Goal: Check status: Check status

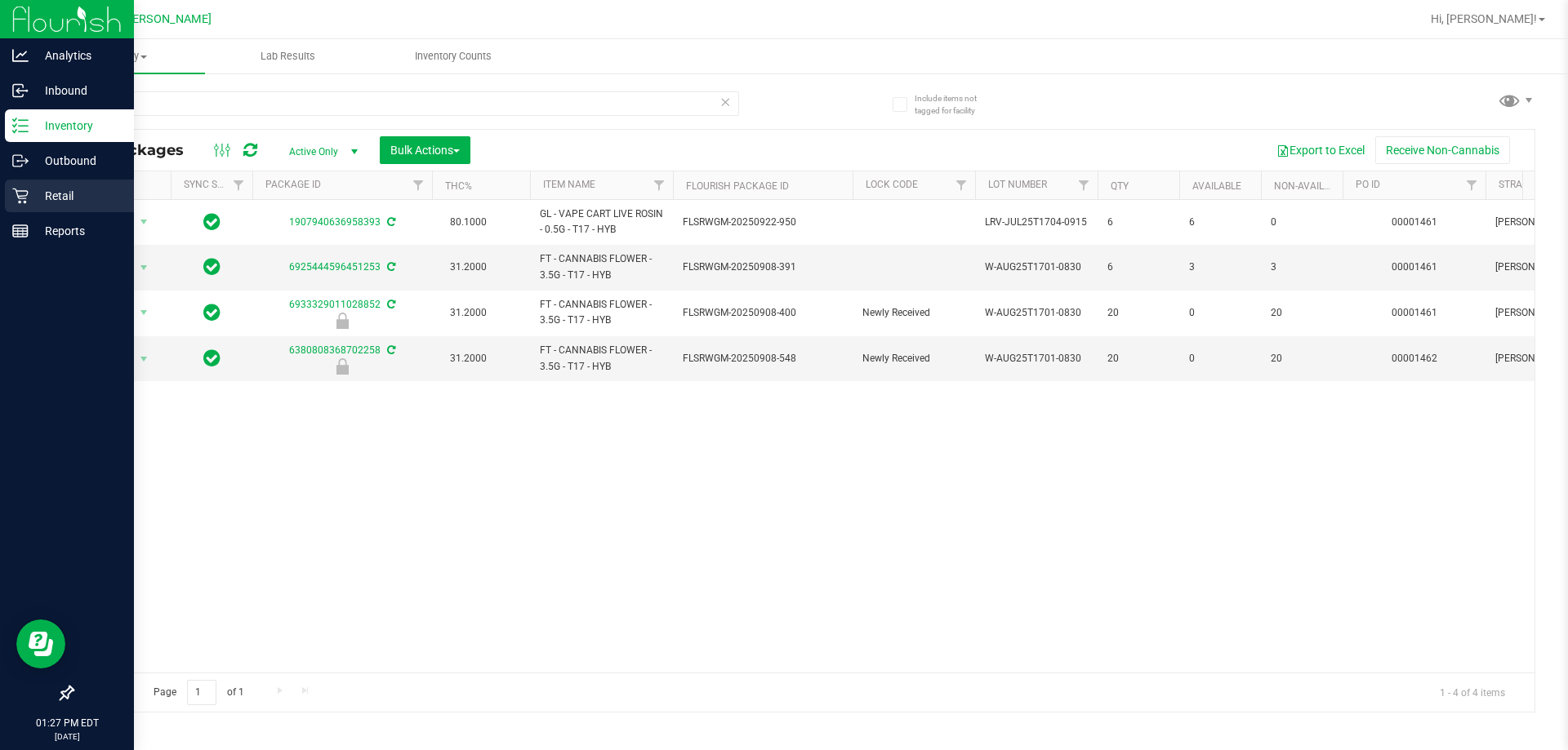
click at [32, 192] on p "Retail" at bounding box center [78, 196] width 98 height 20
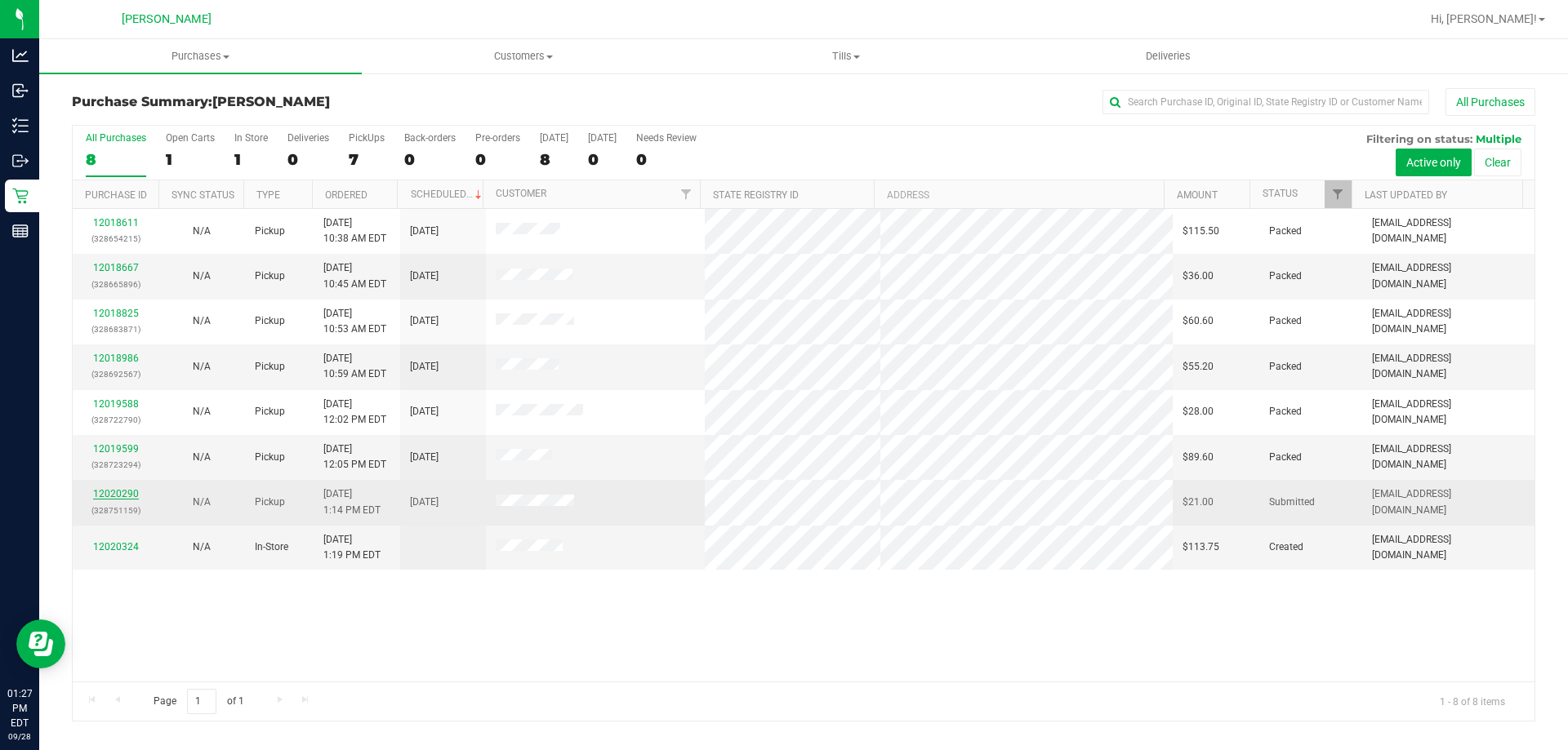
click at [106, 493] on link "12020290" at bounding box center [116, 494] width 46 height 12
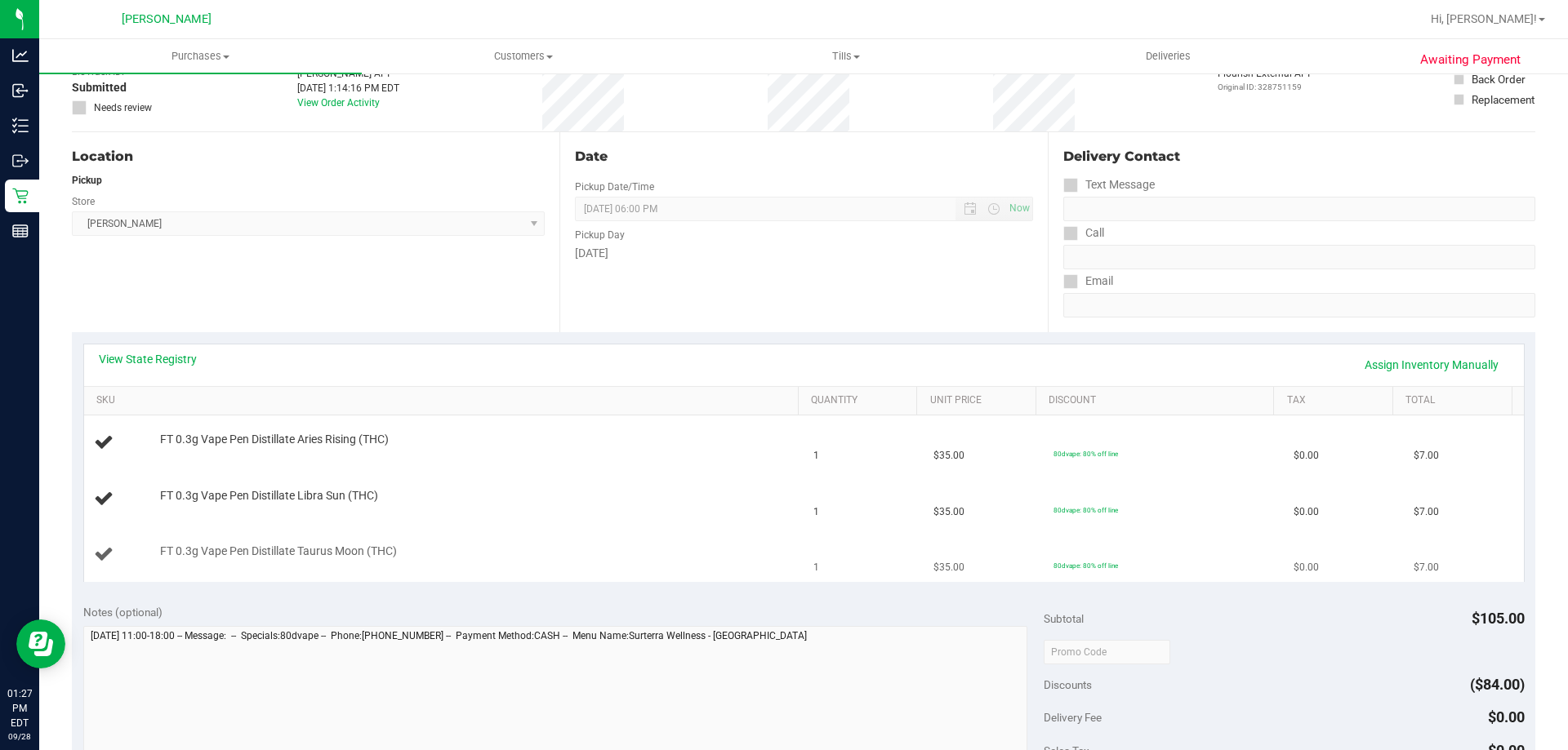
scroll to position [244, 0]
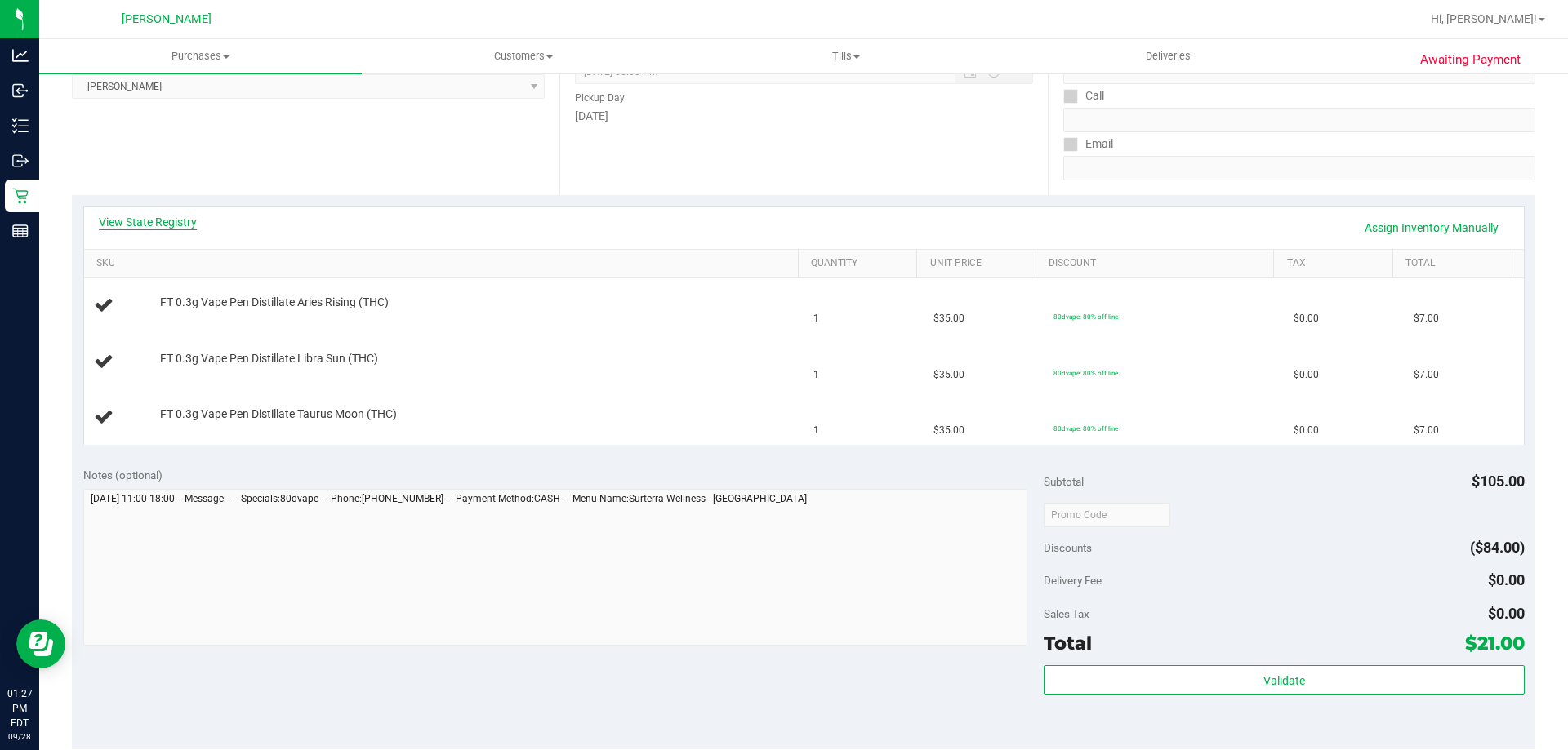
click at [148, 226] on link "View State Registry" at bounding box center [148, 222] width 98 height 17
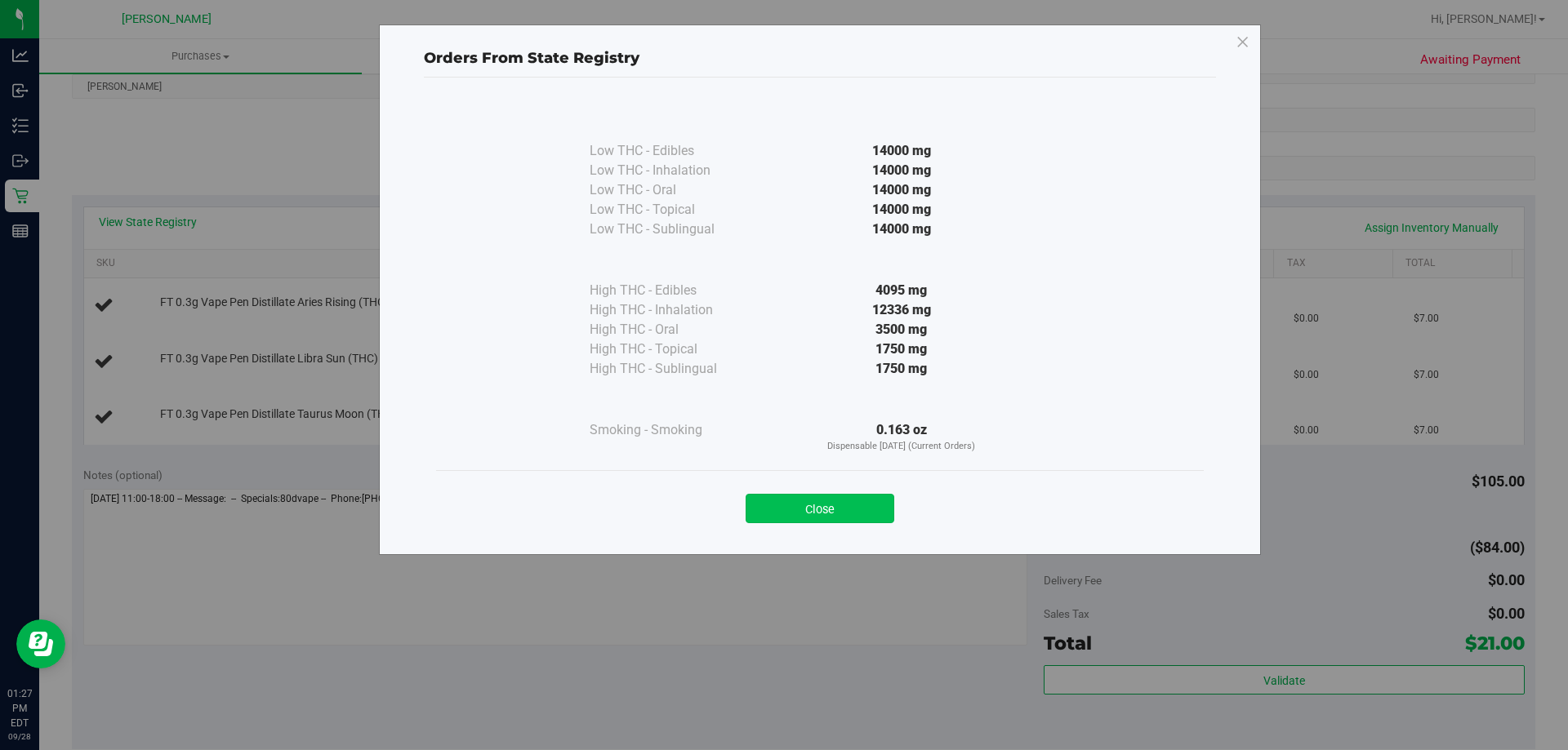
click at [839, 504] on button "Close" at bounding box center [819, 509] width 148 height 29
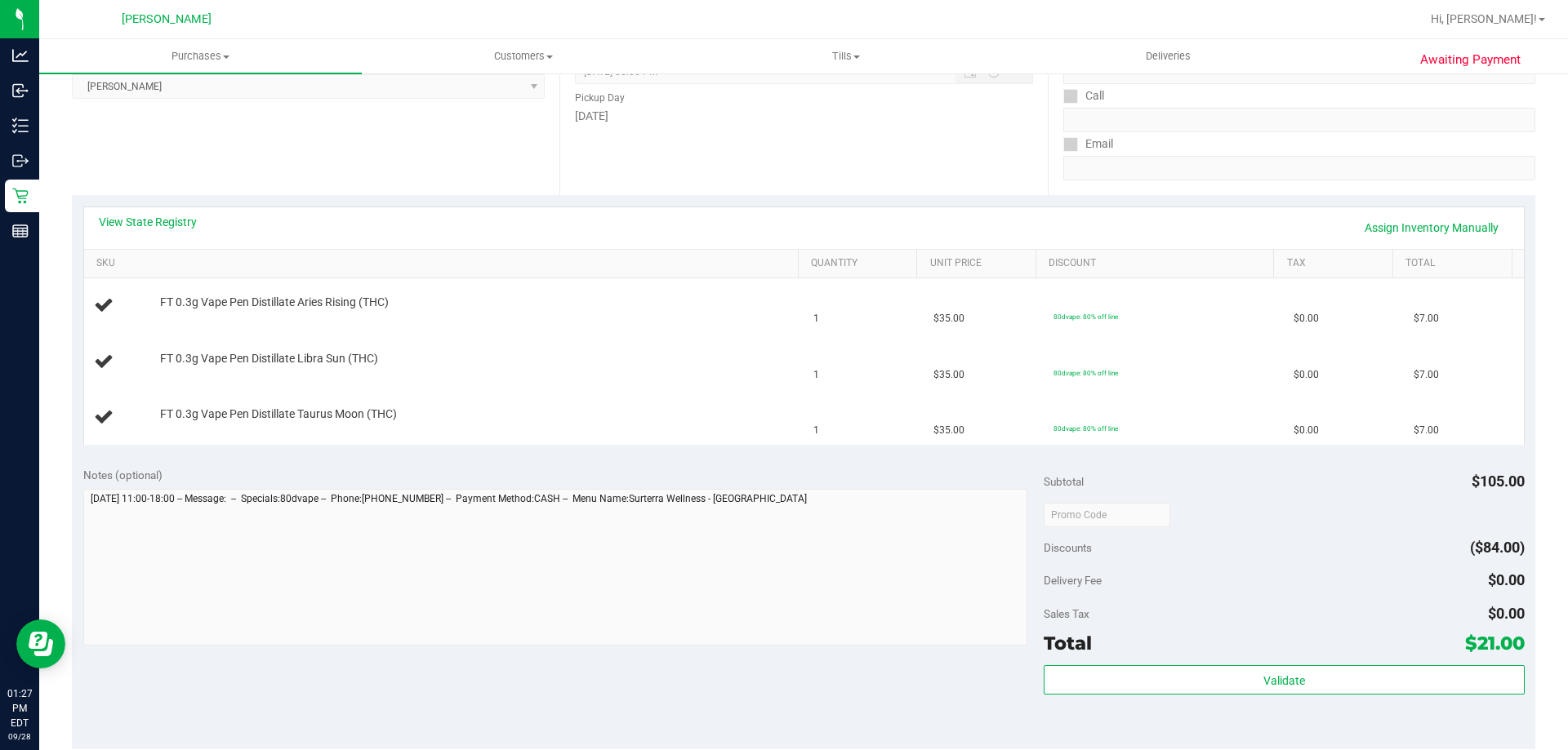
click at [561, 231] on div "View State Registry Assign Inventory Manually" at bounding box center [804, 228] width 1410 height 27
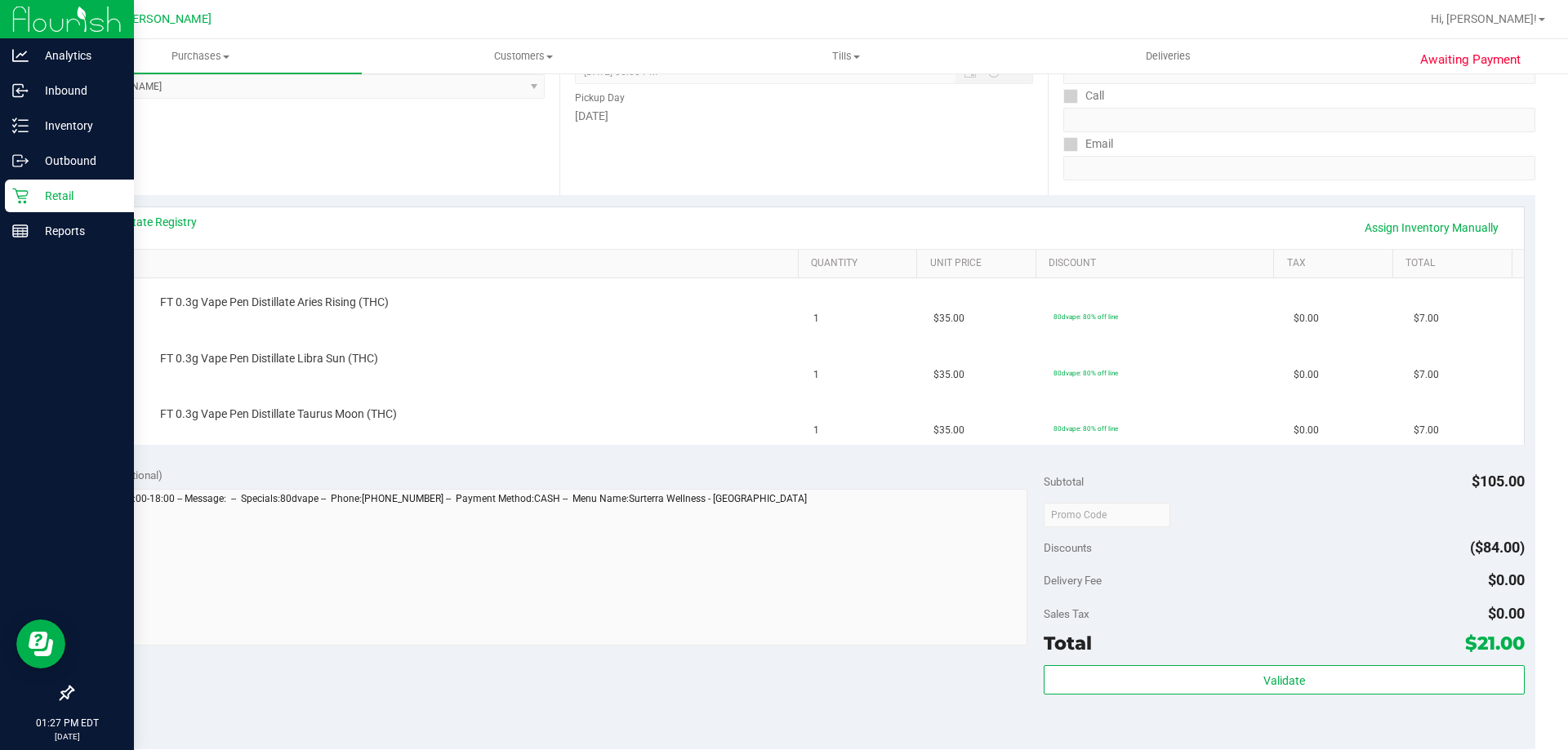
click at [51, 191] on p "Retail" at bounding box center [78, 196] width 98 height 20
